Goal: Ask a question

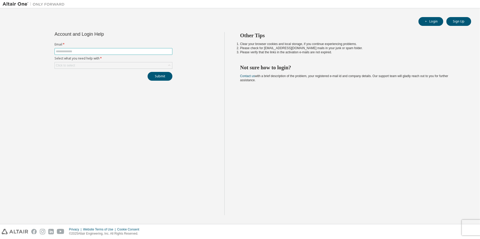
drag, startPoint x: 0, startPoint y: 0, endPoint x: 105, endPoint y: 52, distance: 117.7
click at [105, 52] on input "text" at bounding box center [113, 51] width 115 height 4
click at [139, 146] on div "Account and Login Help Email * Select what you need help with * Click to select…" at bounding box center [114, 123] width 222 height 183
click at [107, 63] on div "Click to select" at bounding box center [113, 65] width 117 height 6
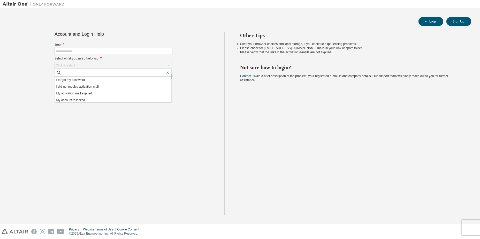
click at [93, 111] on div "Account and Login Help Email * Select what you need help with * Click to select…" at bounding box center [114, 123] width 222 height 183
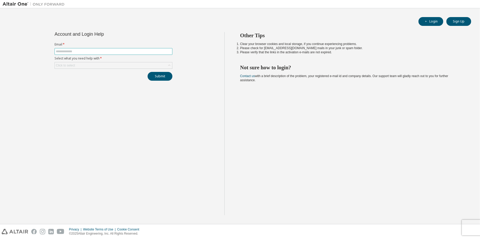
click at [118, 49] on input "text" at bounding box center [113, 51] width 115 height 4
click at [101, 66] on div "Click to select" at bounding box center [113, 65] width 117 height 6
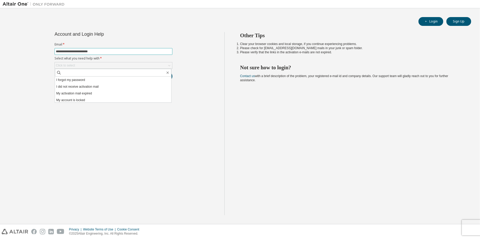
click at [140, 50] on input "**********" at bounding box center [113, 51] width 115 height 4
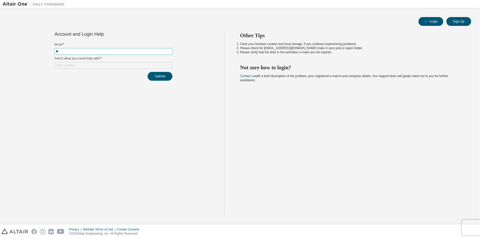
type input "*"
type input "**********"
click at [125, 65] on div "Click to select" at bounding box center [113, 65] width 117 height 6
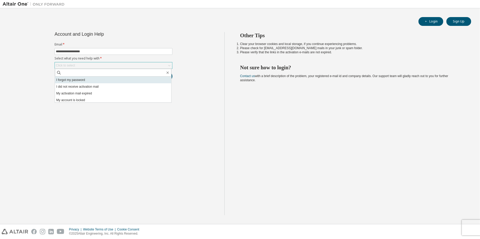
click at [102, 80] on li "I forgot my password" at bounding box center [113, 79] width 116 height 7
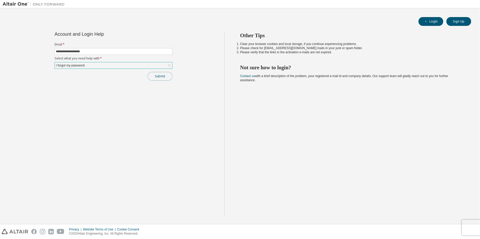
click at [157, 76] on button "Submit" at bounding box center [160, 76] width 25 height 9
click at [165, 76] on button "Submit" at bounding box center [160, 76] width 25 height 9
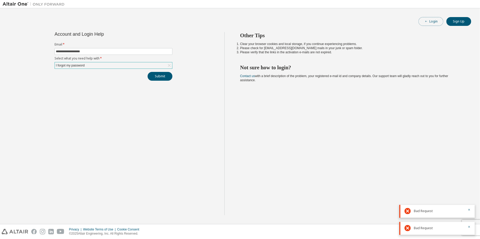
click at [423, 20] on button "Login" at bounding box center [430, 21] width 25 height 9
